Goal: Task Accomplishment & Management: Use online tool/utility

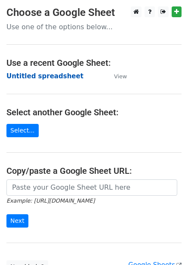
click at [55, 76] on strong "Untitled spreadsheet" at bounding box center [44, 76] width 77 height 8
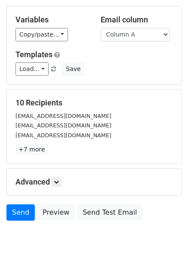
scroll to position [69, 0]
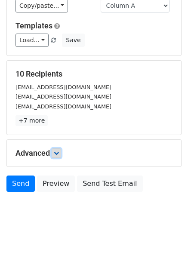
click at [59, 151] on icon at bounding box center [56, 152] width 5 height 5
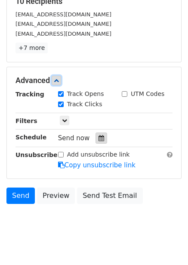
scroll to position [150, 0]
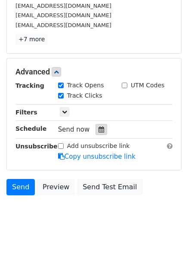
click at [95, 126] on div at bounding box center [101, 129] width 12 height 11
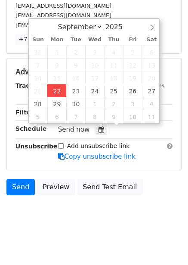
type input "2025-09-22 12:14"
type input "14"
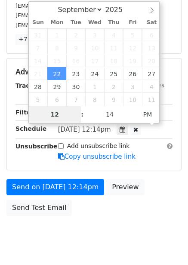
type input "4"
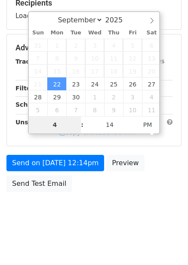
scroll to position [140, 0]
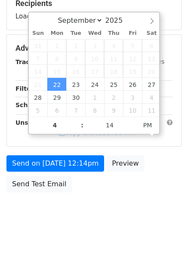
type input "2025-09-22 16:14"
click at [149, 215] on body "New Campaign Daily emails left: 50 Google Sheet: Untitled spreadsheet Variables…" at bounding box center [94, 49] width 188 height 364
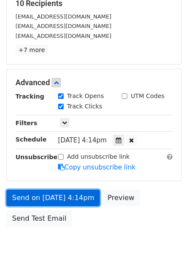
click at [82, 195] on link "Send on Sep 22 at 4:14pm" at bounding box center [52, 198] width 93 height 16
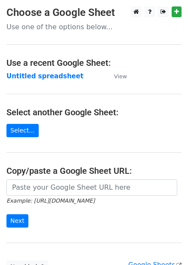
click at [47, 76] on strong "Untitled spreadsheet" at bounding box center [44, 76] width 77 height 8
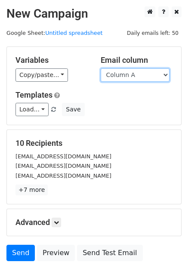
click at [126, 75] on select "Column A Column B Column C Column D Column E Column F" at bounding box center [135, 74] width 69 height 13
select select "Column B"
click at [101, 68] on select "Column A Column B Column C Column D Column E Column F" at bounding box center [135, 74] width 69 height 13
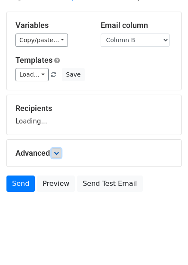
click at [57, 150] on link at bounding box center [56, 152] width 9 height 9
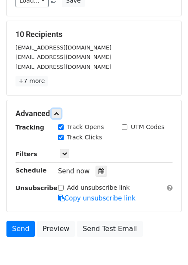
scroll to position [112, 0]
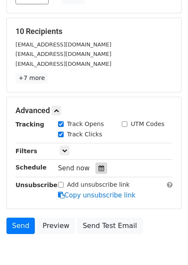
click at [95, 171] on div at bounding box center [101, 168] width 12 height 11
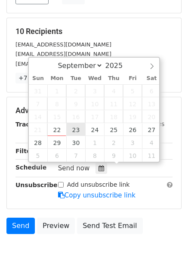
type input "2025-09-23 12:00"
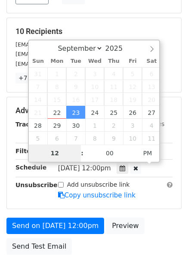
type input "5"
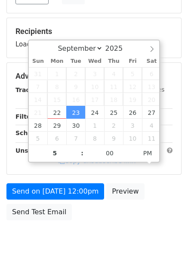
type input "2025-09-23 17:00"
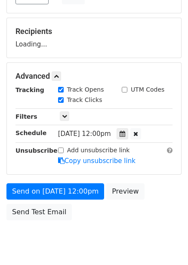
click at [153, 192] on div "Send on Sep 23 at 12:00pm Preview Send Test Email" at bounding box center [94, 203] width 188 height 41
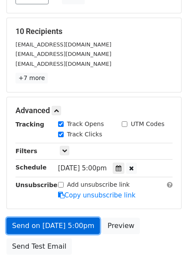
click at [82, 224] on link "Send on Sep 23 at 5:00pm" at bounding box center [52, 226] width 93 height 16
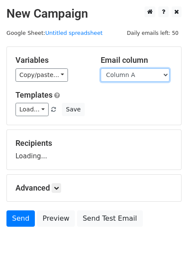
click at [134, 76] on select "Column A Column B Column C Column D Column E Column F" at bounding box center [135, 74] width 69 height 13
select select "Column C"
click at [101, 68] on select "Column A Column B Column C Column D Column E Column F" at bounding box center [135, 74] width 69 height 13
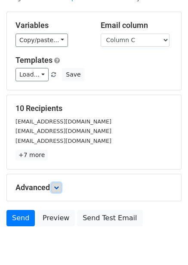
click at [56, 185] on icon at bounding box center [56, 187] width 5 height 5
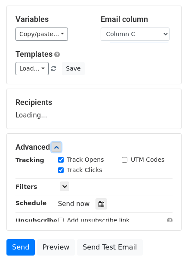
scroll to position [109, 0]
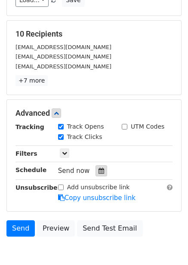
click at [95, 172] on div at bounding box center [101, 170] width 12 height 11
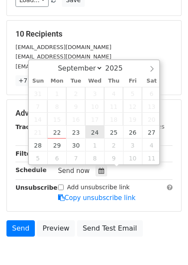
type input "2025-09-24 12:00"
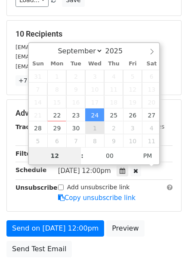
type input "6"
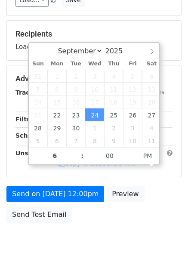
type input "2025-09-24 18:00"
click at [153, 195] on div "Send on Sep 24 at 12:00pm Preview Send Test Email" at bounding box center [94, 206] width 188 height 41
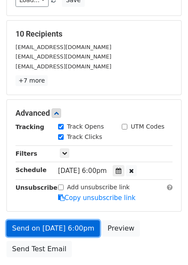
drag, startPoint x: 44, startPoint y: 227, endPoint x: 43, endPoint y: 236, distance: 9.9
click at [44, 227] on link "Send on Sep 24 at 6:00pm" at bounding box center [52, 228] width 93 height 16
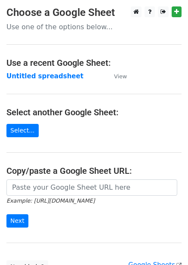
click at [44, 79] on strong "Untitled spreadsheet" at bounding box center [44, 76] width 77 height 8
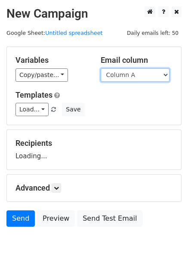
drag, startPoint x: 140, startPoint y: 71, endPoint x: 140, endPoint y: 80, distance: 9.0
click at [140, 71] on select "Column A Column B Column C Column D Column E Column F" at bounding box center [135, 74] width 69 height 13
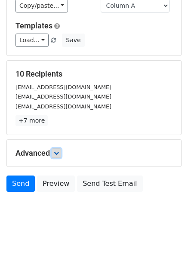
click at [58, 155] on icon at bounding box center [56, 152] width 5 height 5
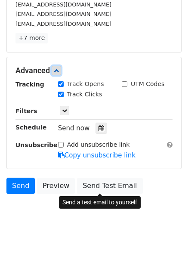
scroll to position [153, 0]
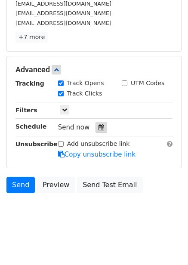
click at [100, 129] on div at bounding box center [101, 127] width 12 height 11
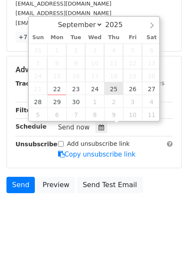
type input "2025-09-25 12:00"
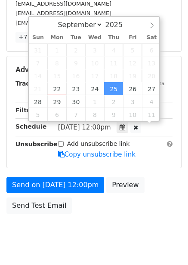
scroll to position [0, 0]
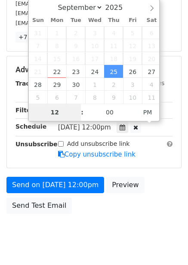
type input "7"
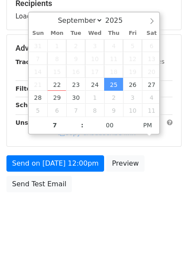
type input "2025-09-25 19:00"
click at [152, 179] on div "Send on Sep 25 at 12:00pm Preview Send Test Email" at bounding box center [94, 175] width 188 height 41
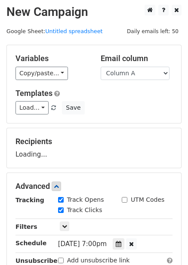
scroll to position [0, 0]
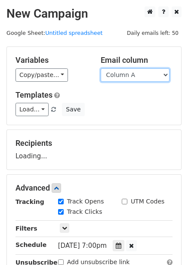
click at [130, 80] on select "Column A Column B Column C Column D Column E Column F" at bounding box center [135, 74] width 69 height 13
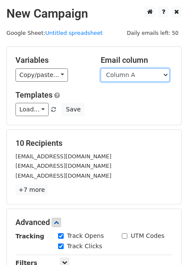
select select "Column D"
click at [101, 68] on select "Column A Column B Column C Column D Column E Column F" at bounding box center [135, 74] width 69 height 13
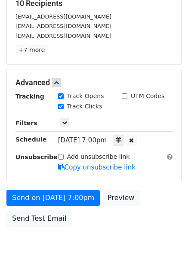
scroll to position [172, 0]
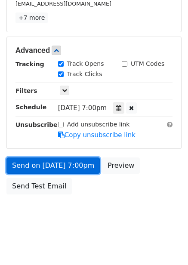
click at [82, 166] on link "Send on Sep 25 at 7:00pm" at bounding box center [52, 165] width 93 height 16
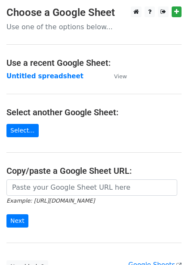
click at [70, 79] on td "Untitled spreadsheet" at bounding box center [55, 76] width 99 height 10
click at [64, 79] on strong "Untitled spreadsheet" at bounding box center [44, 76] width 77 height 8
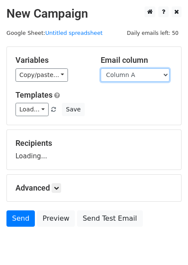
click at [134, 77] on select "Column A Column B Column C Column D Column E Column F" at bounding box center [135, 74] width 69 height 13
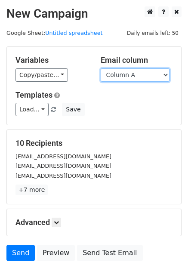
click at [141, 78] on select "Column A Column B Column C Column D Column E Column F" at bounding box center [135, 74] width 69 height 13
select select "Column E"
click at [101, 68] on select "Column A Column B Column C Column D Column E Column F" at bounding box center [135, 74] width 69 height 13
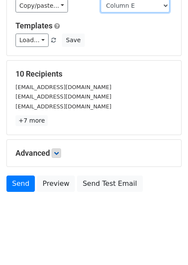
scroll to position [35, 0]
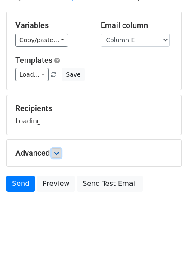
click at [59, 153] on icon at bounding box center [56, 152] width 5 height 5
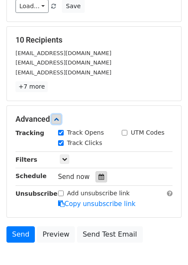
scroll to position [121, 0]
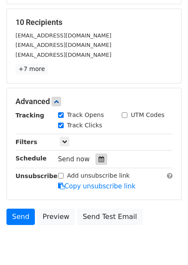
click at [98, 158] on icon at bounding box center [101, 159] width 6 height 6
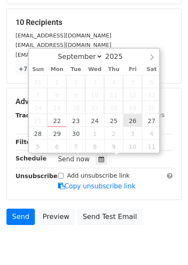
type input "2025-09-26 12:00"
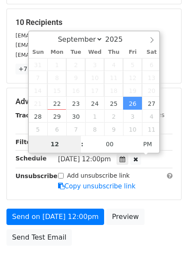
type input "8"
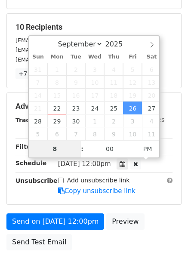
scroll to position [174, 0]
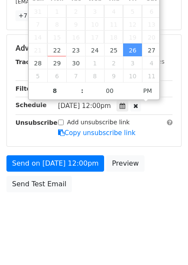
type input "2025-09-26 20:00"
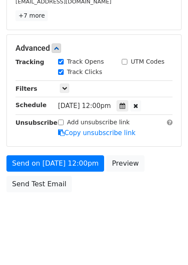
click at [141, 194] on div "Send on Sep 26 at 12:00pm Preview Send Test Email" at bounding box center [94, 175] width 188 height 41
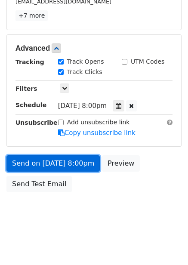
click at [80, 169] on link "Send on Sep 26 at 8:00pm" at bounding box center [52, 163] width 93 height 16
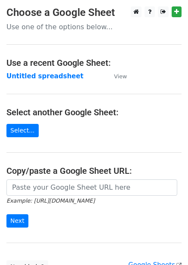
click at [52, 75] on strong "Untitled spreadsheet" at bounding box center [44, 76] width 77 height 8
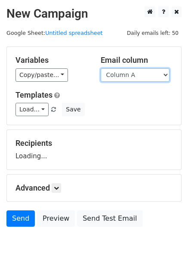
drag, startPoint x: 0, startPoint y: 0, endPoint x: 135, endPoint y: 81, distance: 157.4
click at [135, 74] on select "Column A Column B Column C Column D Column E Column F" at bounding box center [135, 74] width 69 height 13
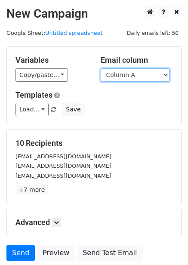
click at [134, 74] on select "Column A Column B Column C Column D Column E Column F" at bounding box center [135, 74] width 69 height 13
select select "Column F"
click at [101, 68] on select "Column A Column B Column C Column D Column E Column F" at bounding box center [135, 74] width 69 height 13
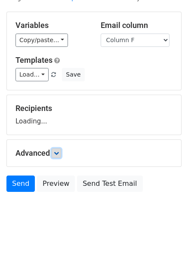
click at [61, 149] on link at bounding box center [56, 152] width 9 height 9
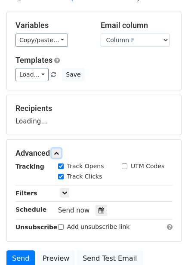
scroll to position [105, 0]
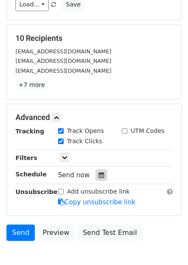
click at [97, 171] on div at bounding box center [101, 174] width 12 height 11
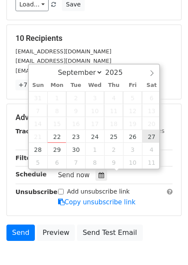
type input "[DATE] 12:00"
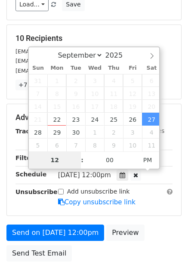
type input "9"
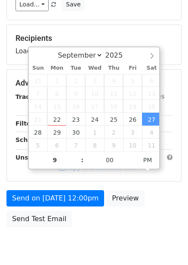
type input "[DATE] 21:00"
click at [157, 208] on div "Send on [DATE] 12:00pm Preview Send Test Email" at bounding box center [94, 210] width 188 height 41
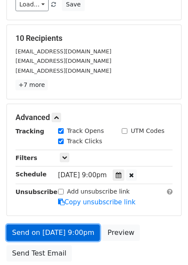
click at [61, 230] on link "Send on [DATE] 9:00pm" at bounding box center [52, 232] width 93 height 16
